Goal: Find specific page/section: Find specific page/section

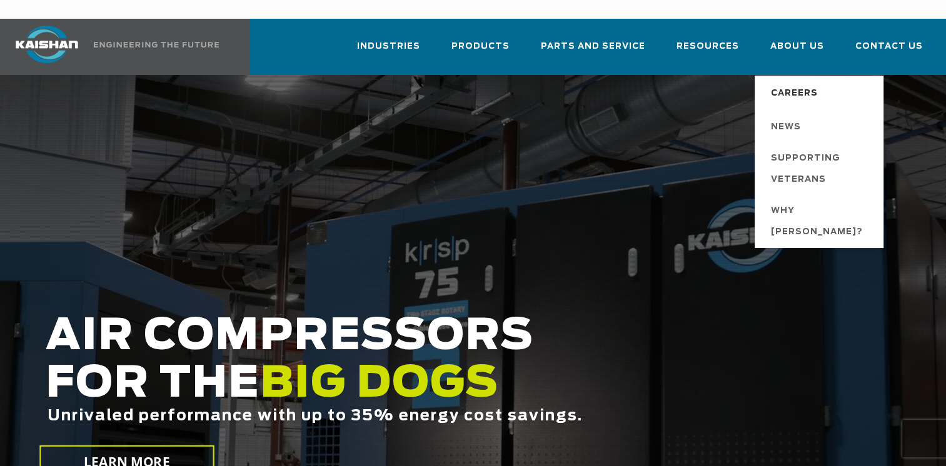
click at [798, 83] on span "Careers" at bounding box center [794, 93] width 47 height 21
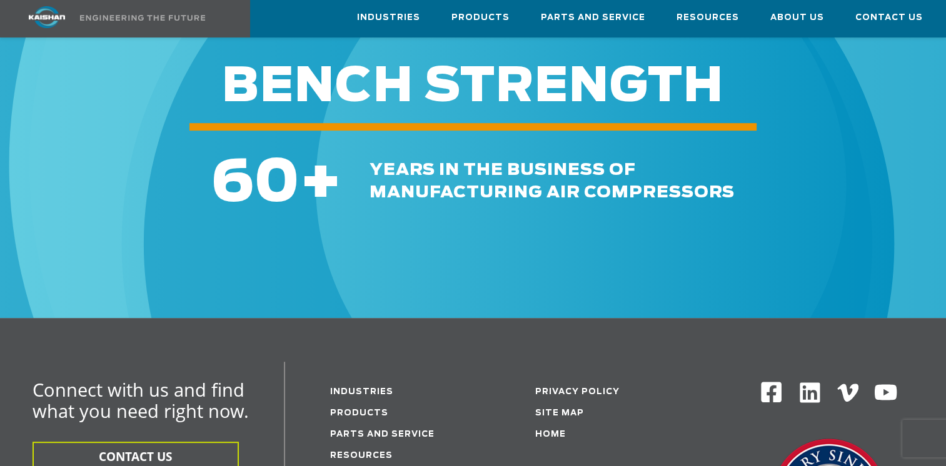
scroll to position [613, 0]
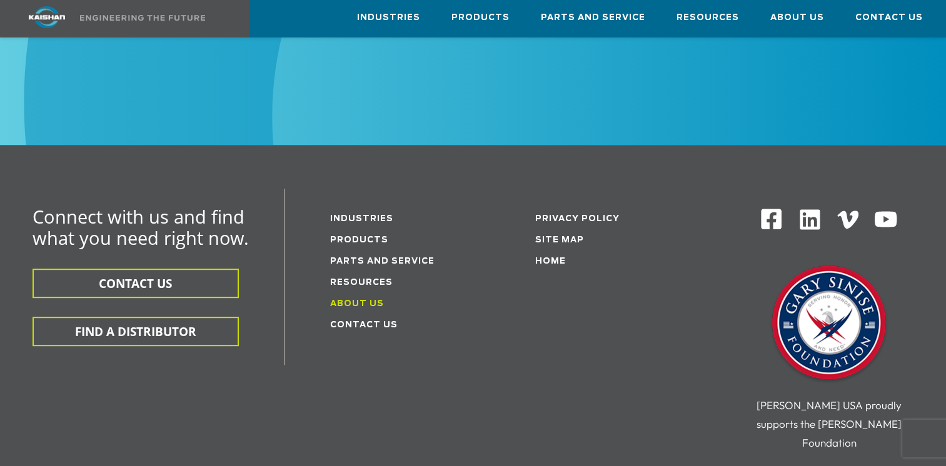
click at [356, 300] on link "About Us" at bounding box center [357, 304] width 54 height 8
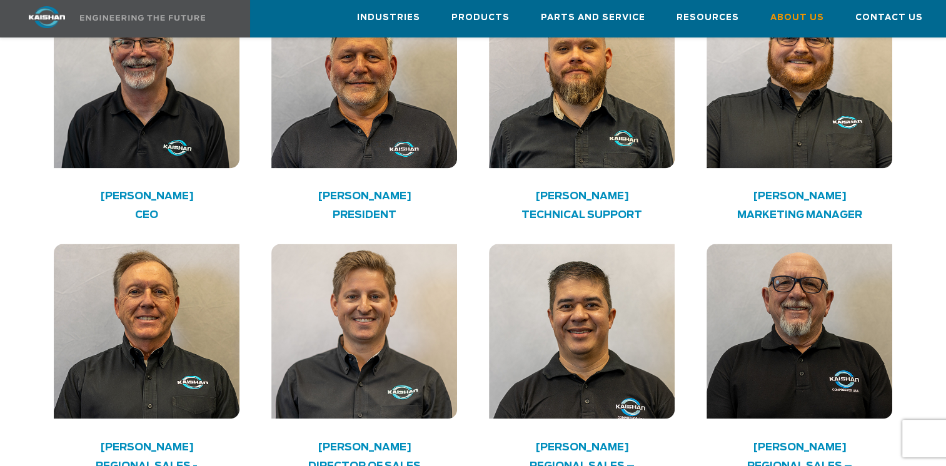
scroll to position [2000, 0]
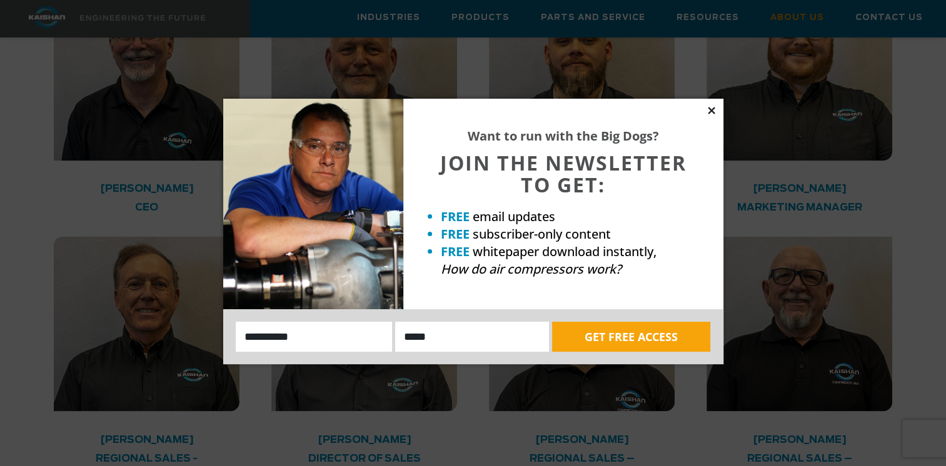
click at [713, 111] on icon at bounding box center [711, 110] width 11 height 11
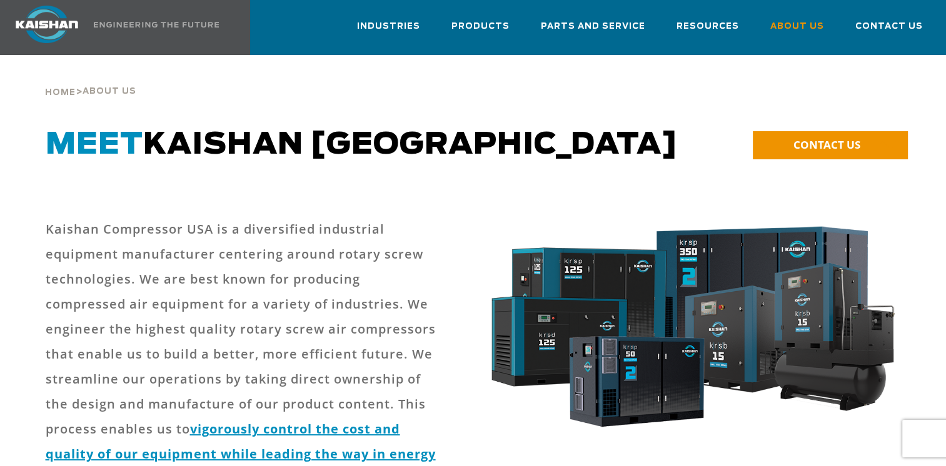
scroll to position [0, 0]
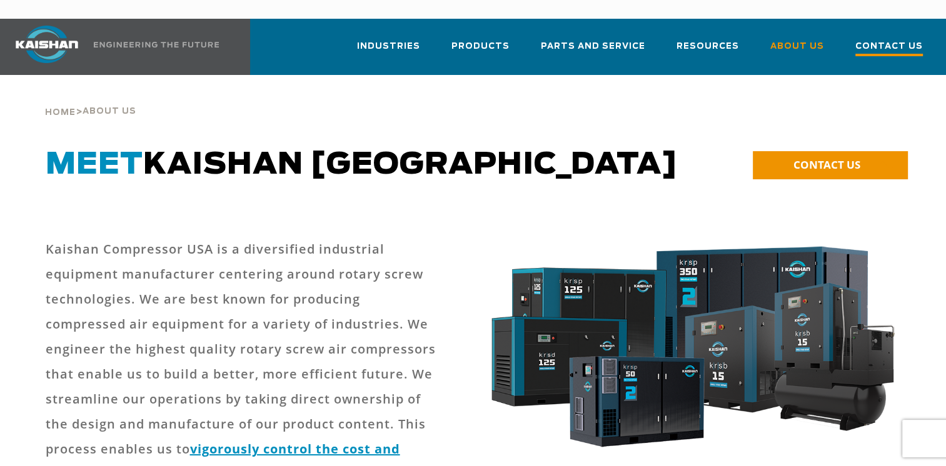
click at [895, 39] on span "Contact Us" at bounding box center [889, 47] width 68 height 17
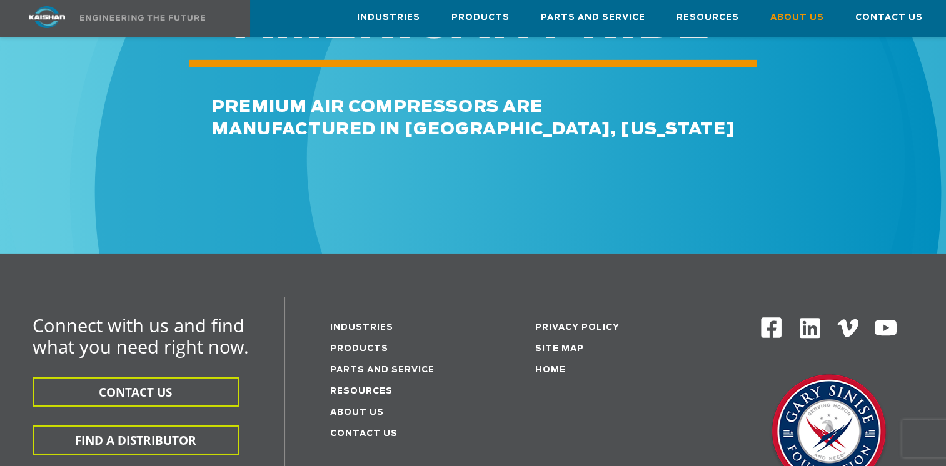
scroll to position [4251, 0]
